Goal: Task Accomplishment & Management: Manage account settings

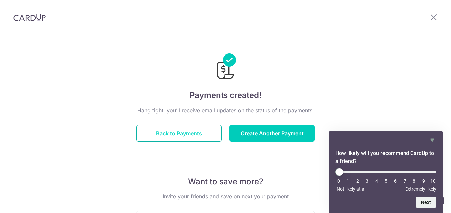
click at [192, 132] on button "Back to Payments" at bounding box center [178, 133] width 85 height 17
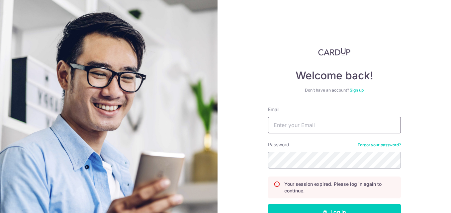
click at [314, 124] on input "Email" at bounding box center [334, 125] width 133 height 17
type input "thisisjas@hotmail.com"
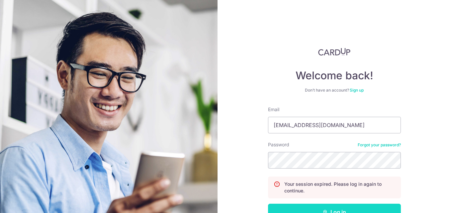
click at [335, 210] on button "Log in" at bounding box center [334, 212] width 133 height 17
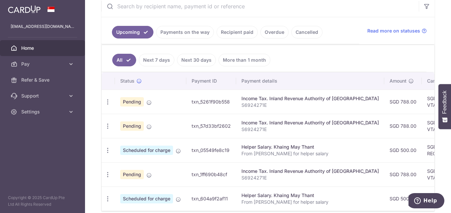
scroll to position [166, 0]
